Goal: Information Seeking & Learning: Learn about a topic

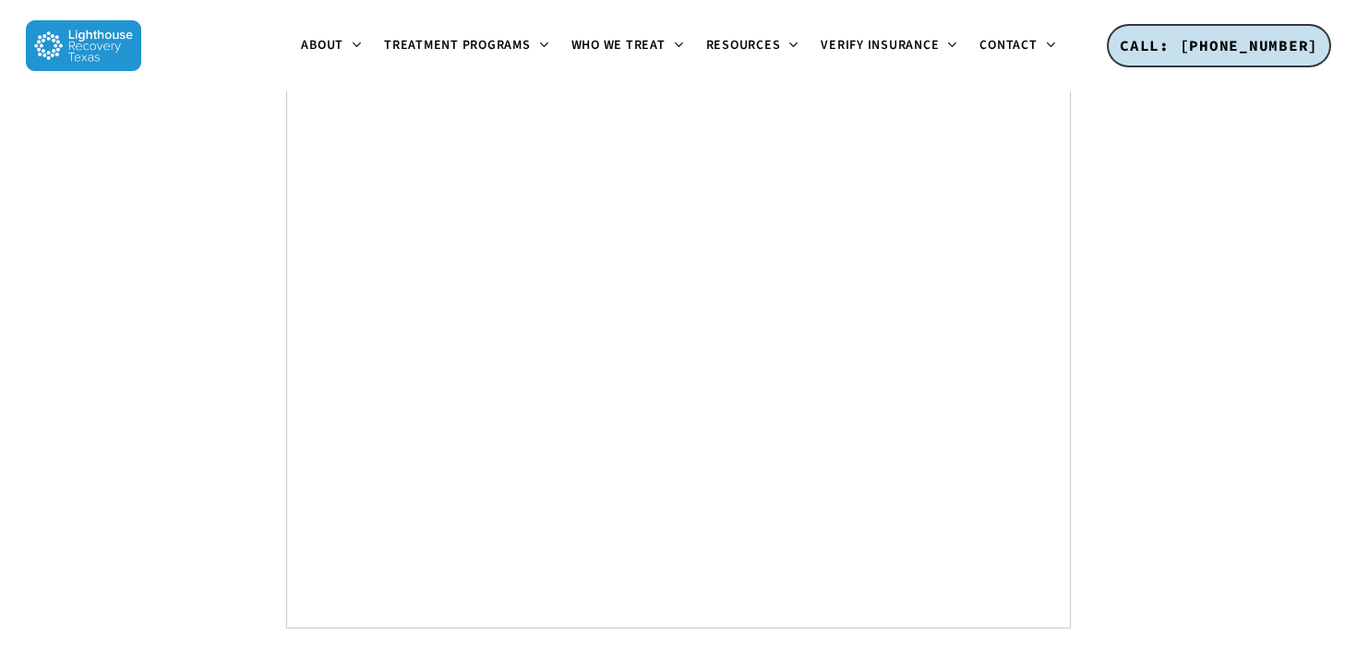
scroll to position [7164, 0]
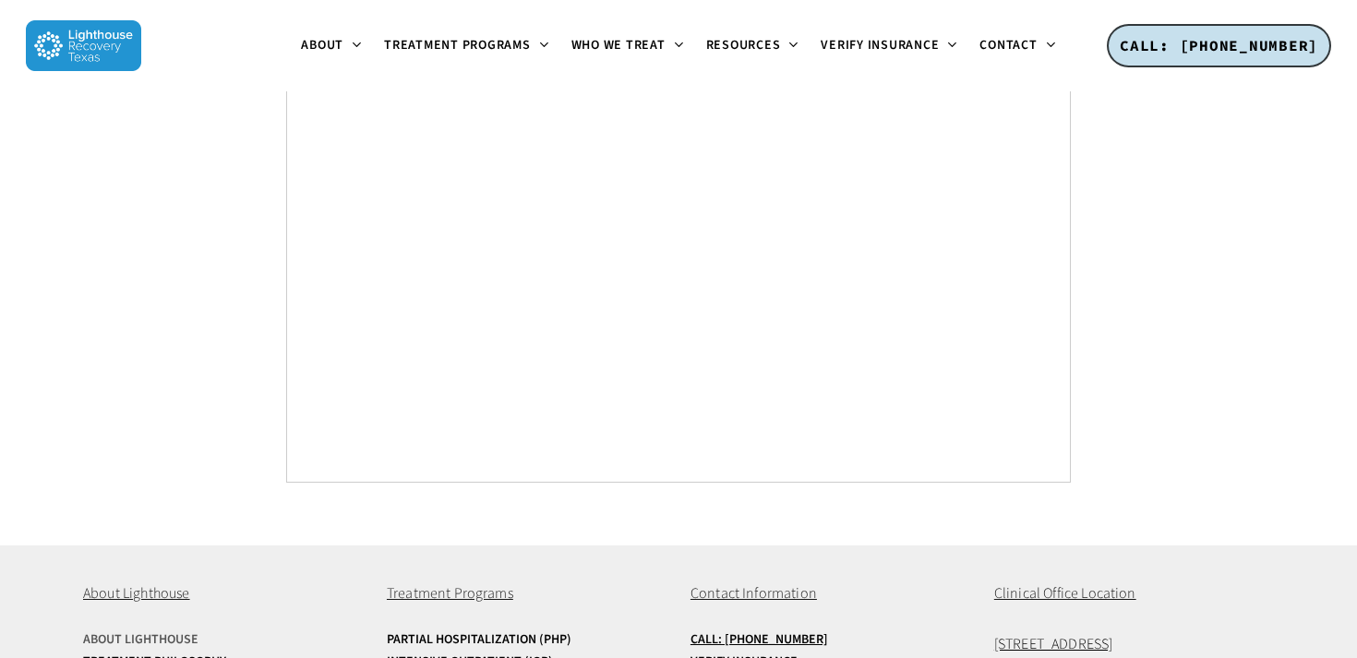
click at [135, 633] on link "About Lighthouse" at bounding box center [223, 640] width 280 height 14
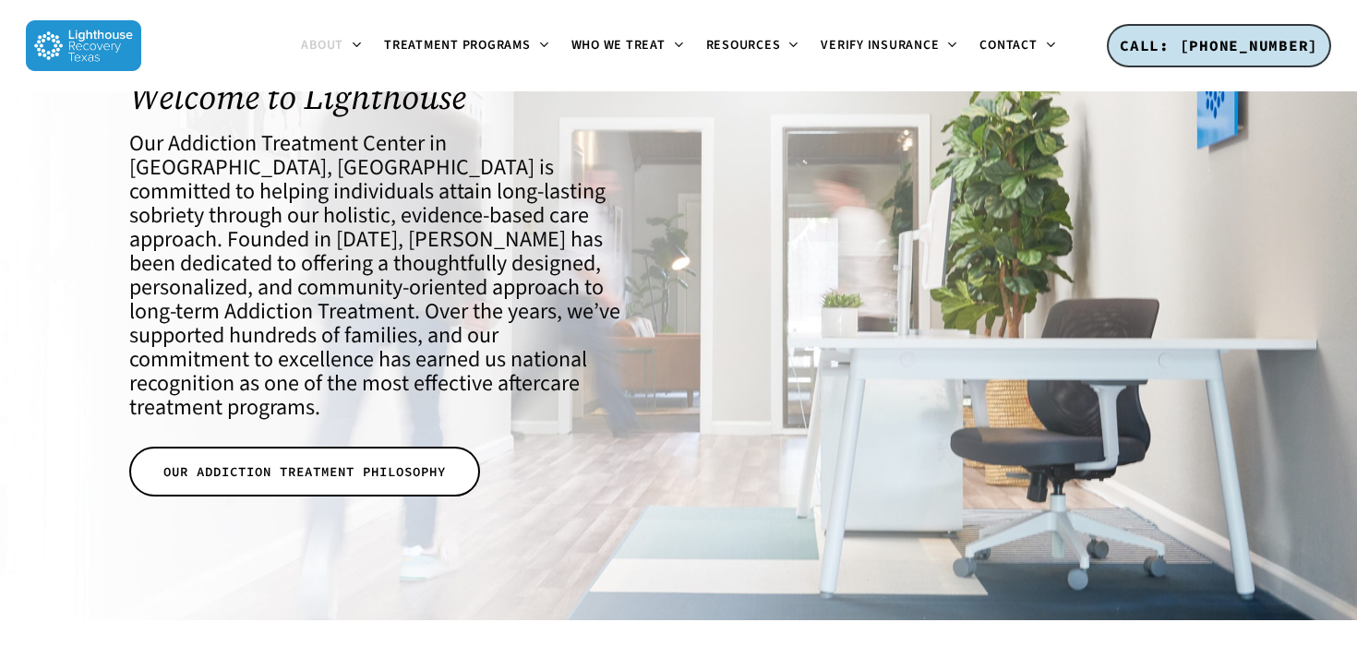
scroll to position [138, 0]
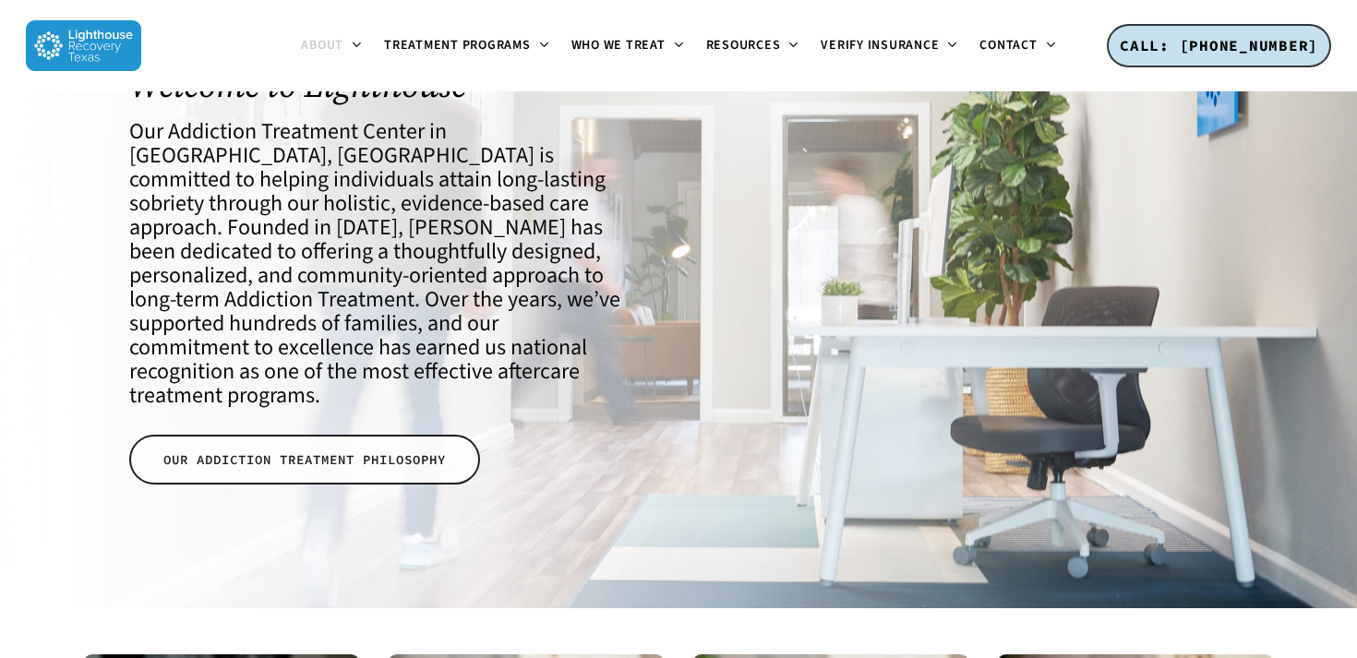
click at [409, 450] on span "OUR ADDICTION TREATMENT PHILOSOPHY" at bounding box center [304, 459] width 282 height 18
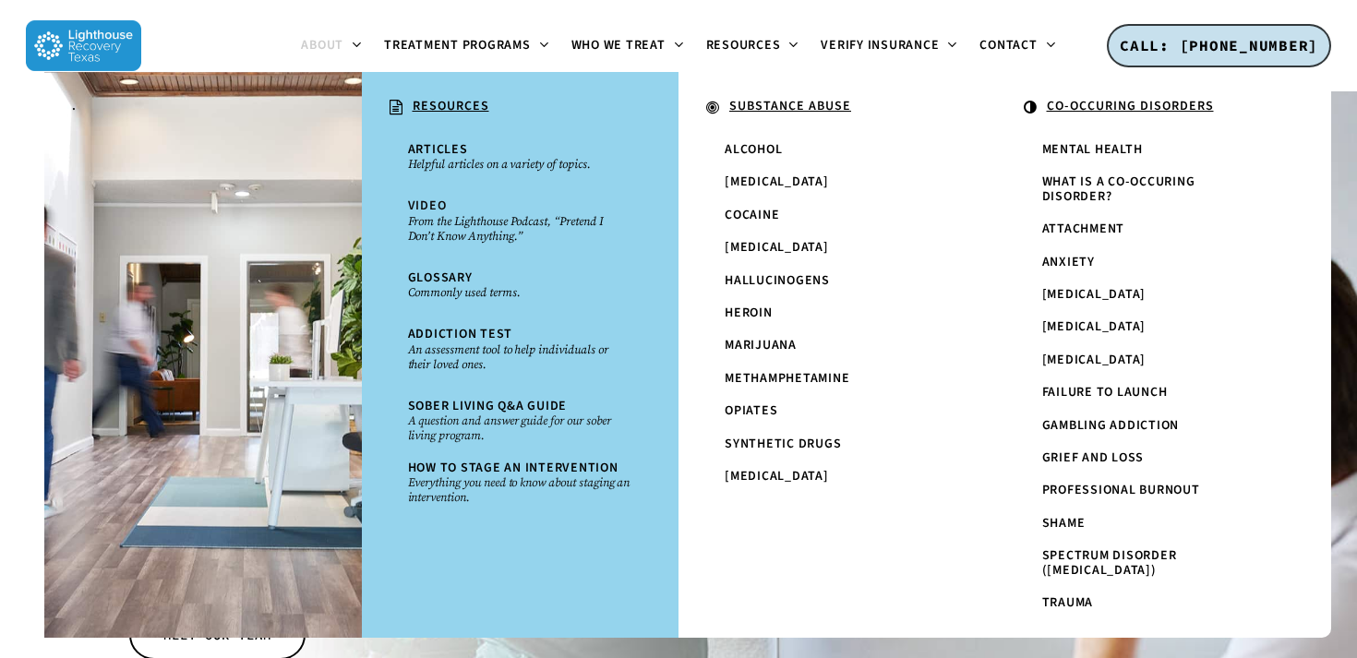
scroll to position [40, 0]
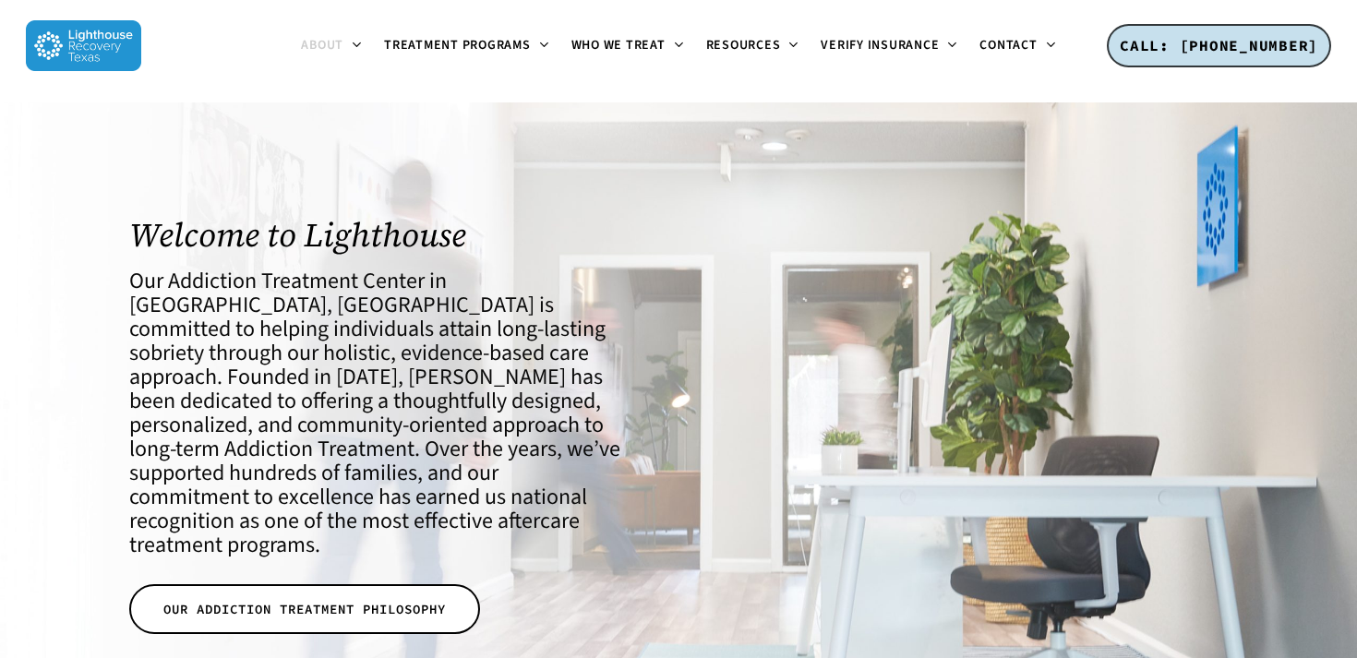
scroll to position [150, 0]
